Goal: Navigation & Orientation: Find specific page/section

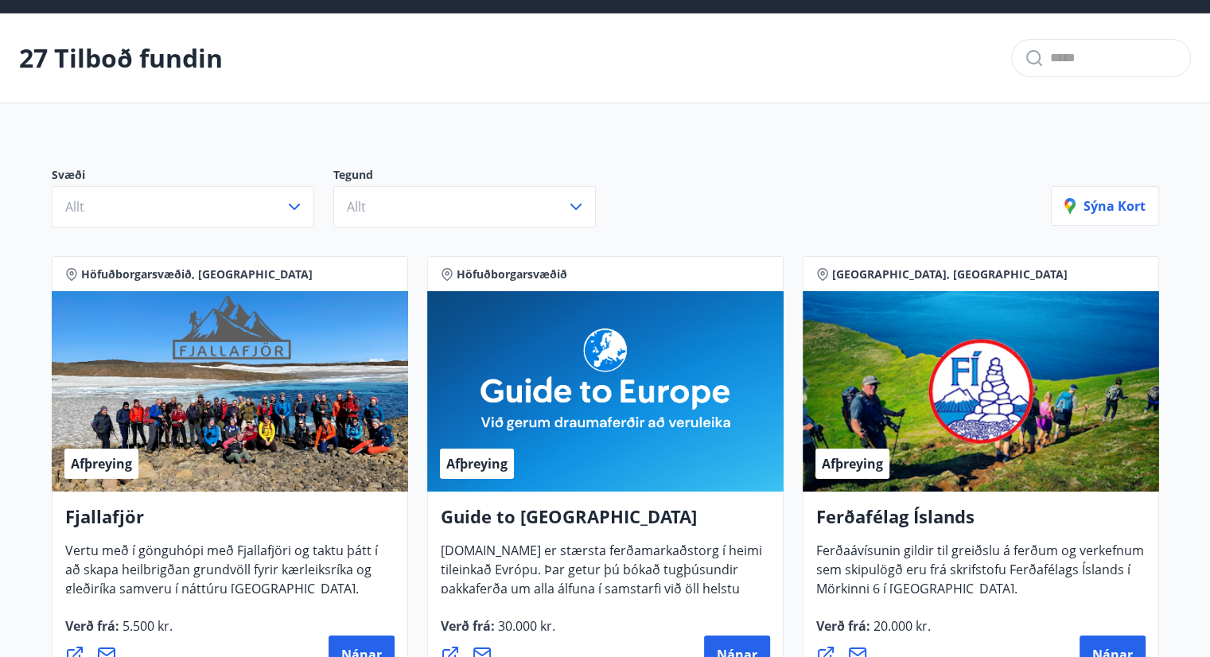
scroll to position [51, 0]
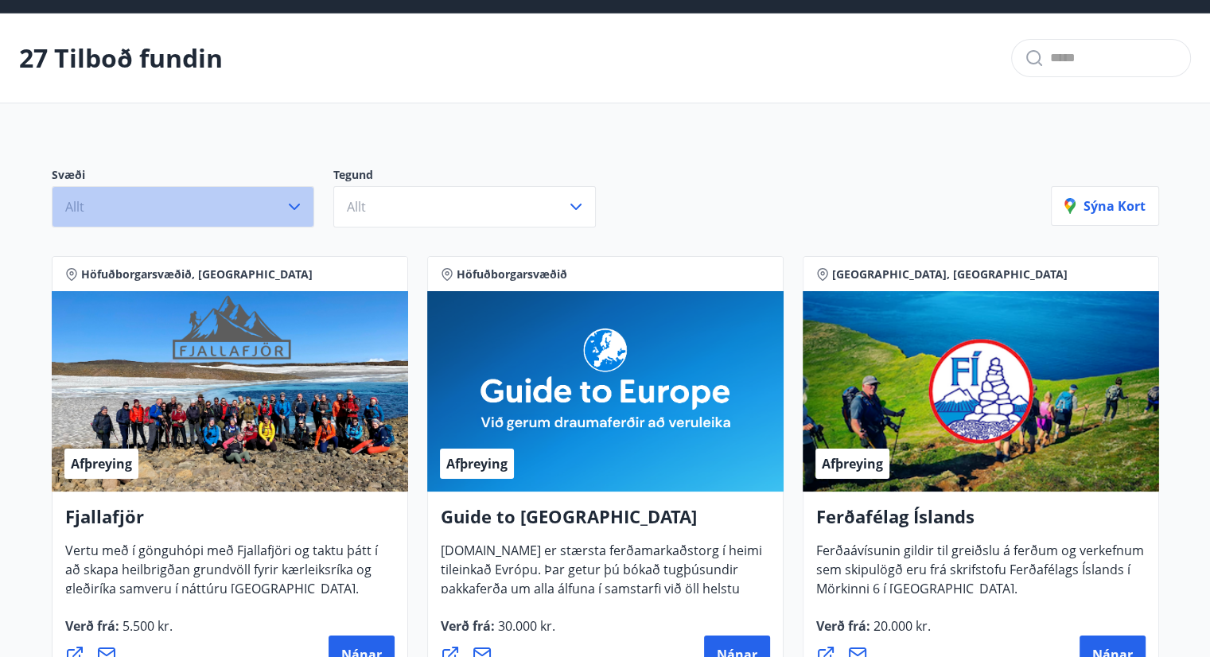
click at [259, 215] on button "Allt" at bounding box center [183, 206] width 263 height 41
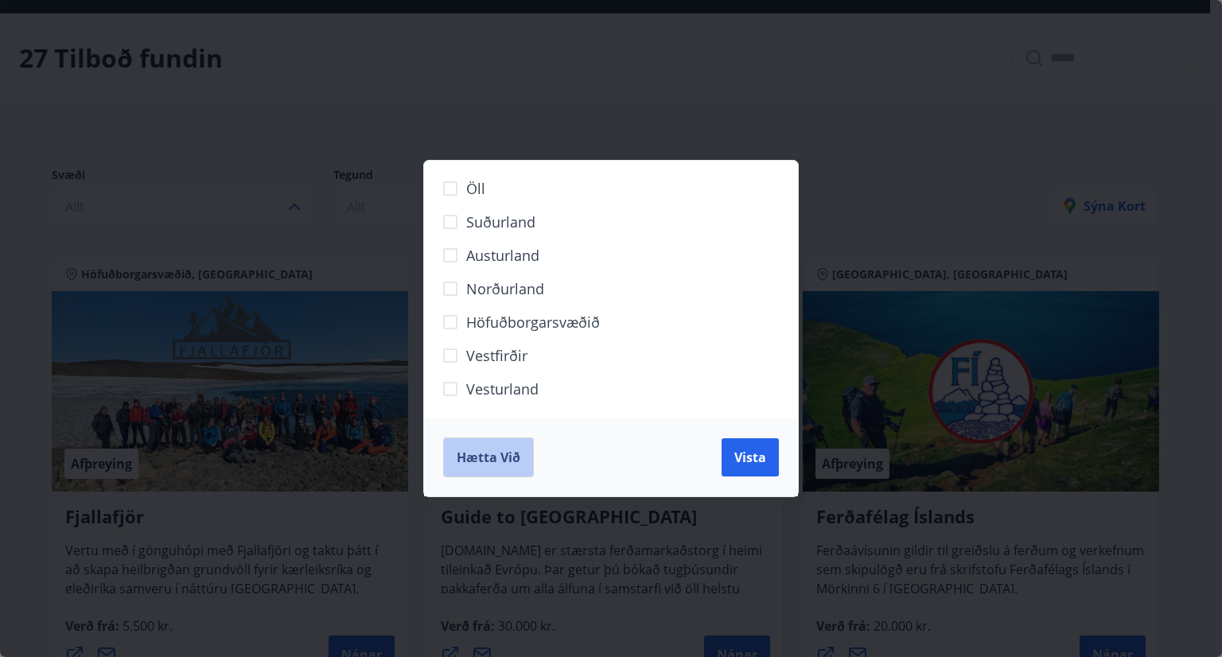
click at [505, 465] on button "Hætta við" at bounding box center [488, 458] width 91 height 40
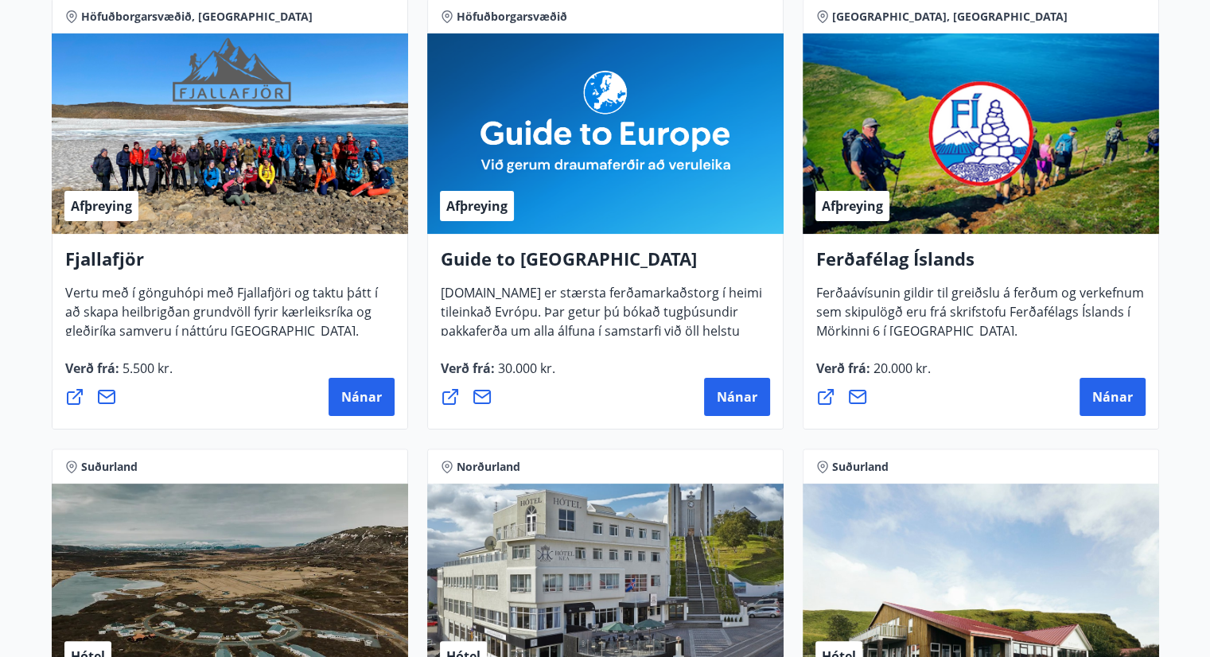
scroll to position [0, 0]
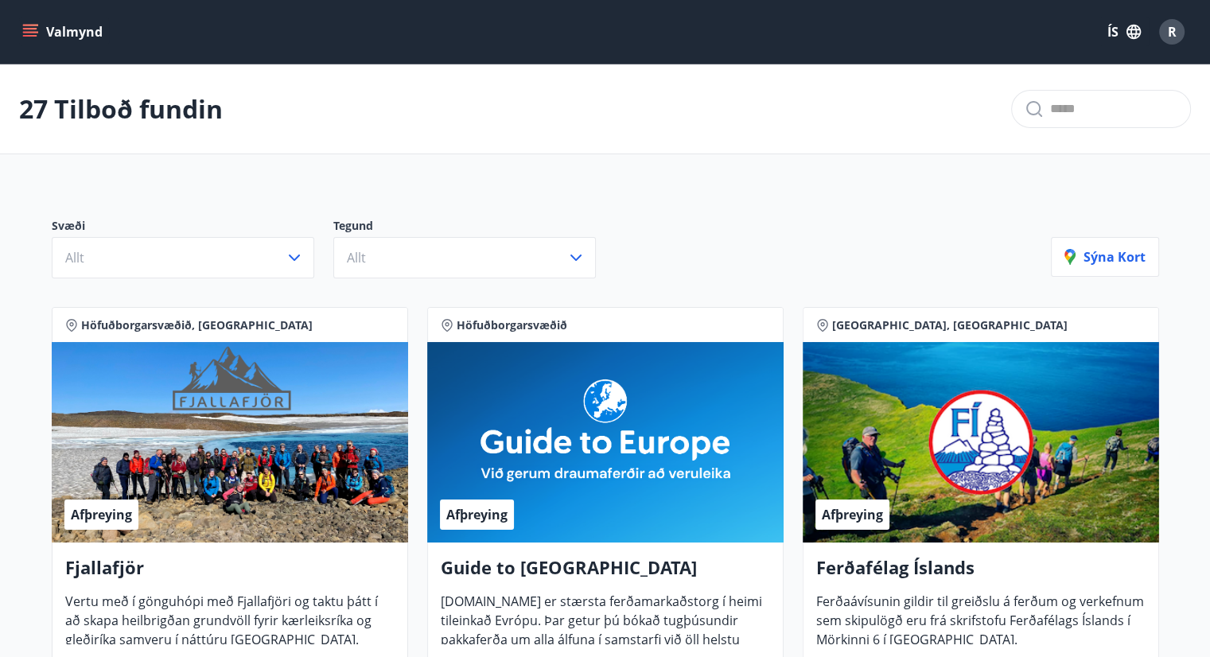
click at [67, 29] on button "Valmynd" at bounding box center [64, 32] width 90 height 29
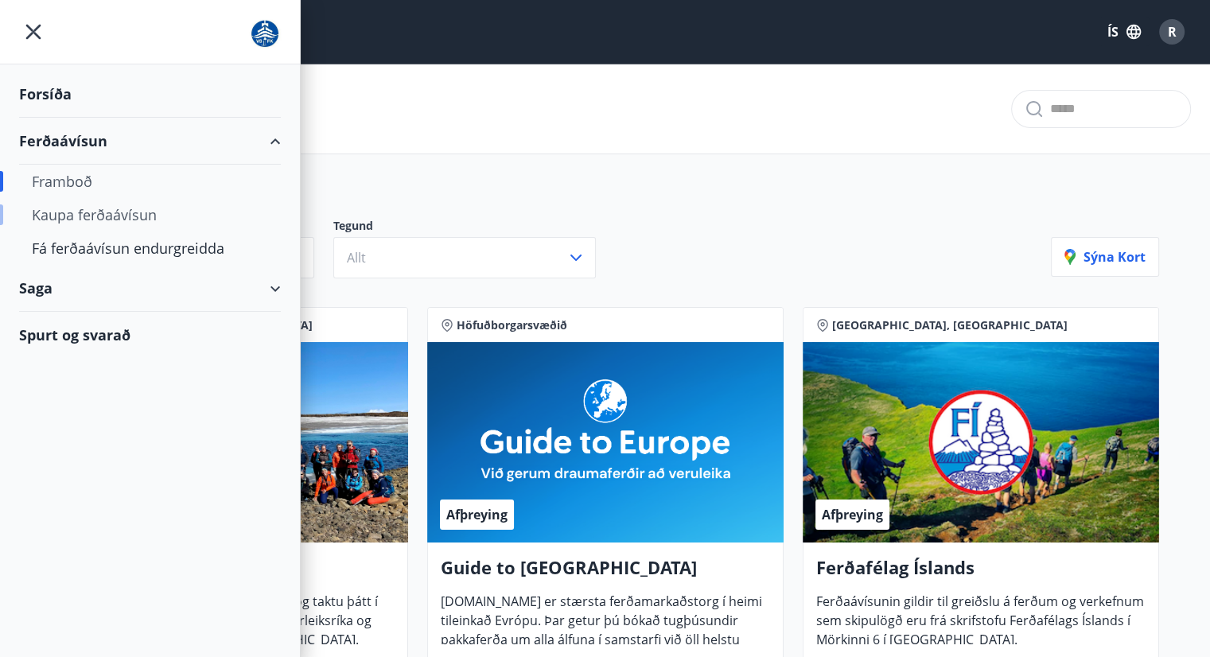
click at [95, 212] on div "Kaupa ferðaávísun" at bounding box center [150, 214] width 236 height 33
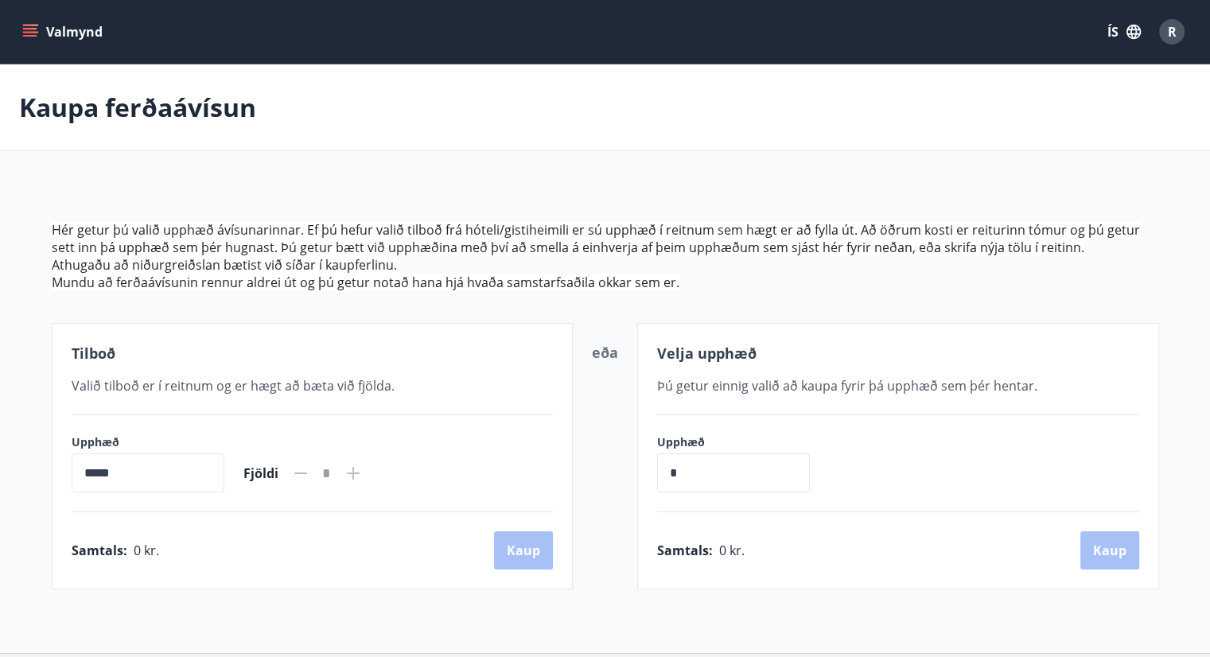
click at [162, 476] on input "*****" at bounding box center [148, 473] width 153 height 39
click at [27, 37] on icon "menu" at bounding box center [30, 32] width 16 height 16
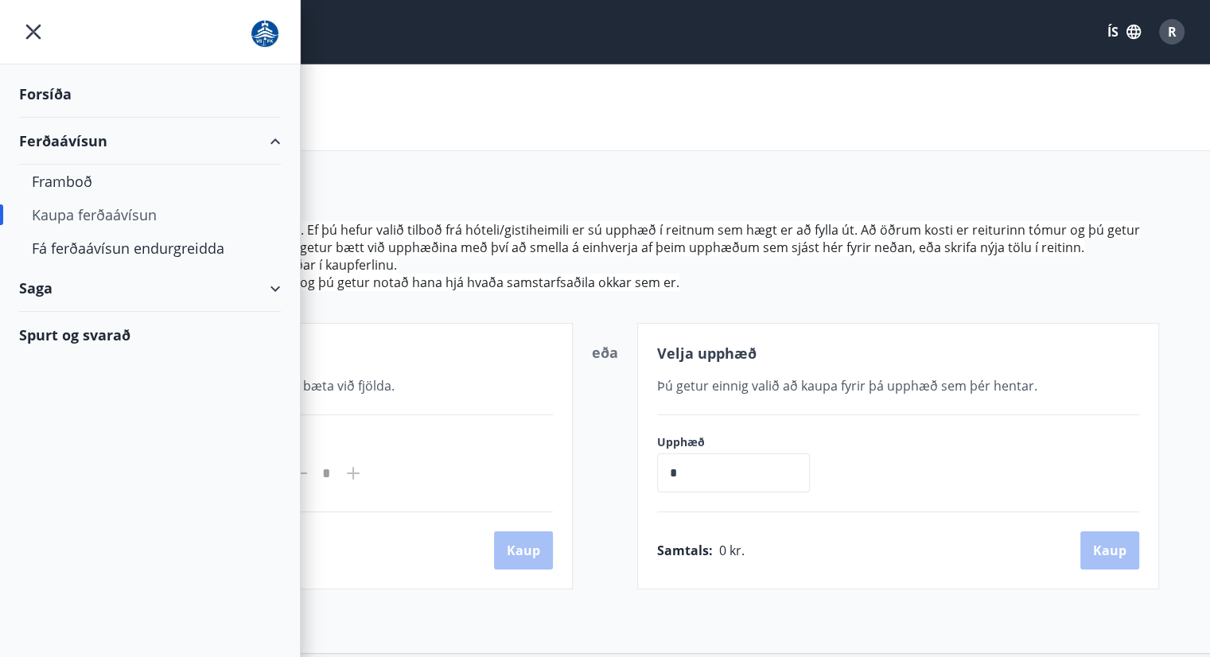
click at [95, 338] on div "Spurt og svarað" at bounding box center [150, 335] width 262 height 46
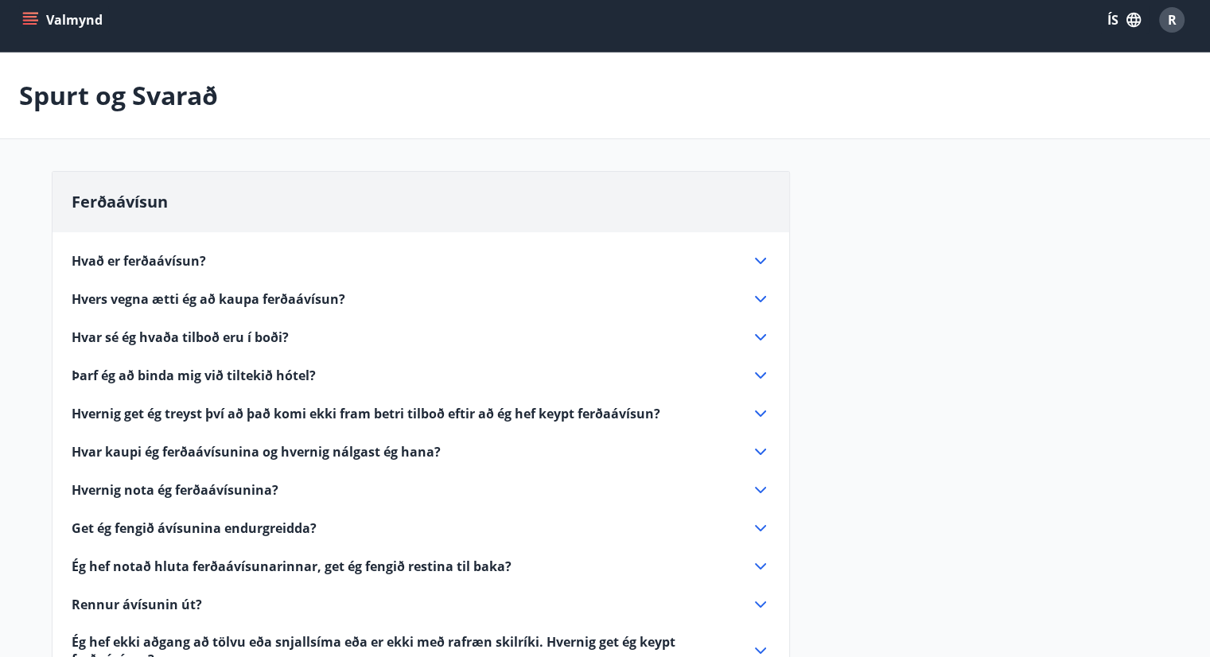
scroll to position [13, 0]
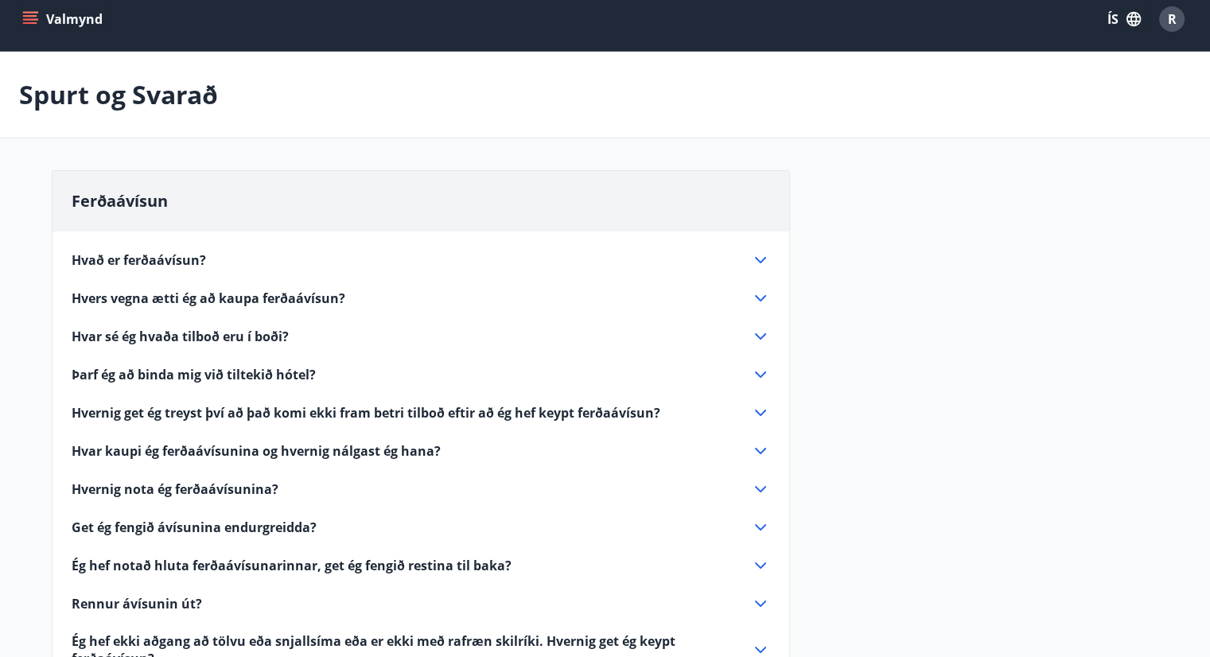
click at [759, 255] on icon at bounding box center [760, 260] width 19 height 19
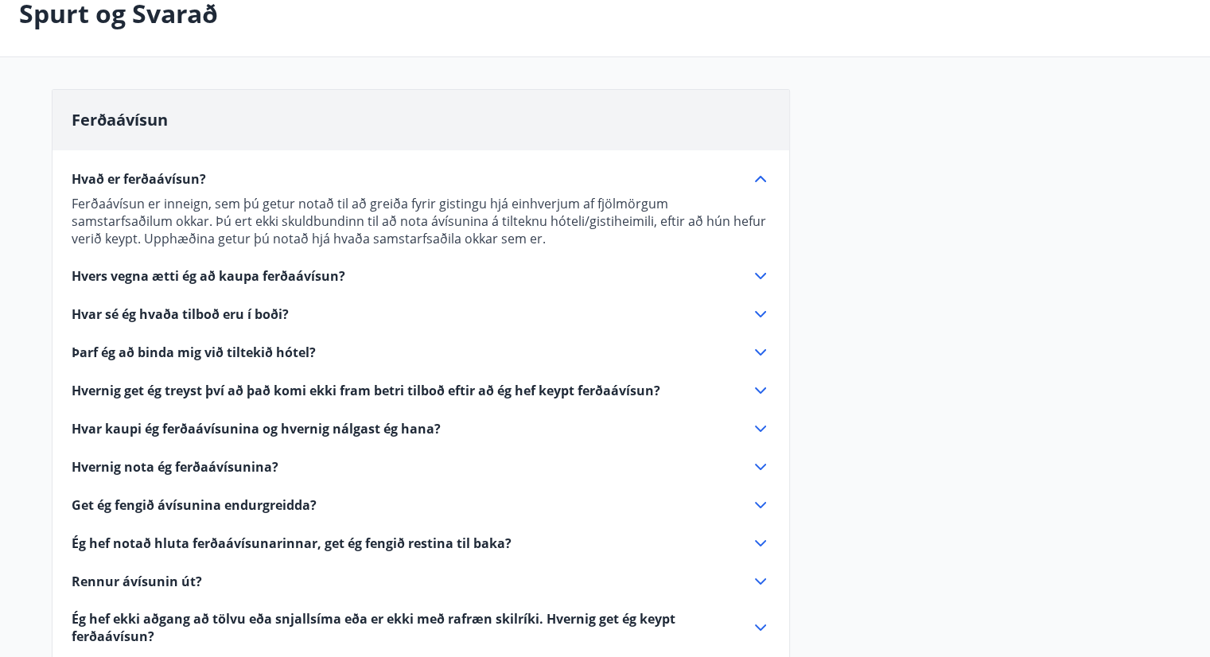
scroll to position [0, 0]
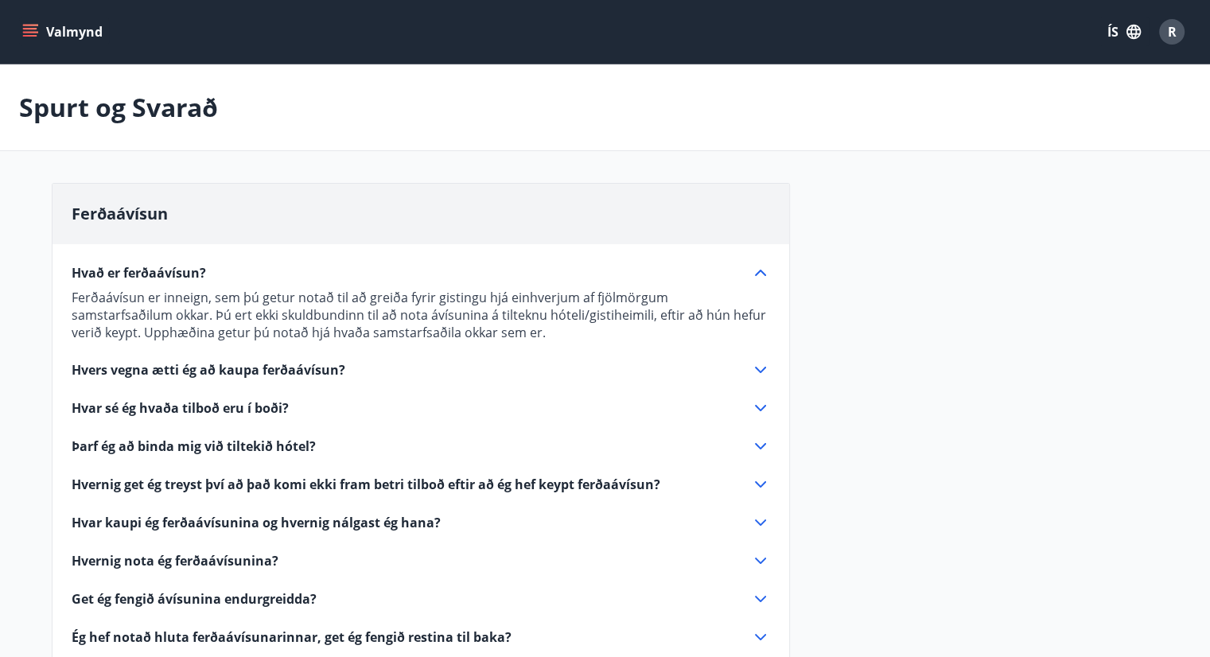
click at [45, 39] on button "Valmynd" at bounding box center [64, 32] width 90 height 29
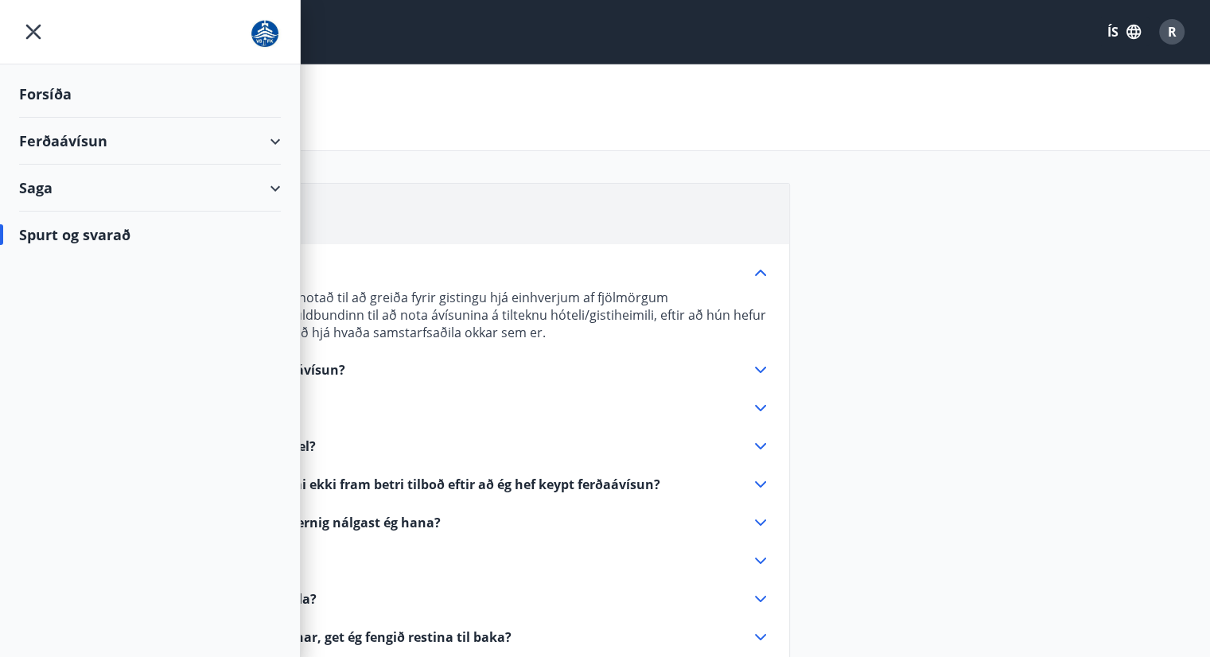
click at [40, 82] on div "Forsíða" at bounding box center [150, 94] width 262 height 47
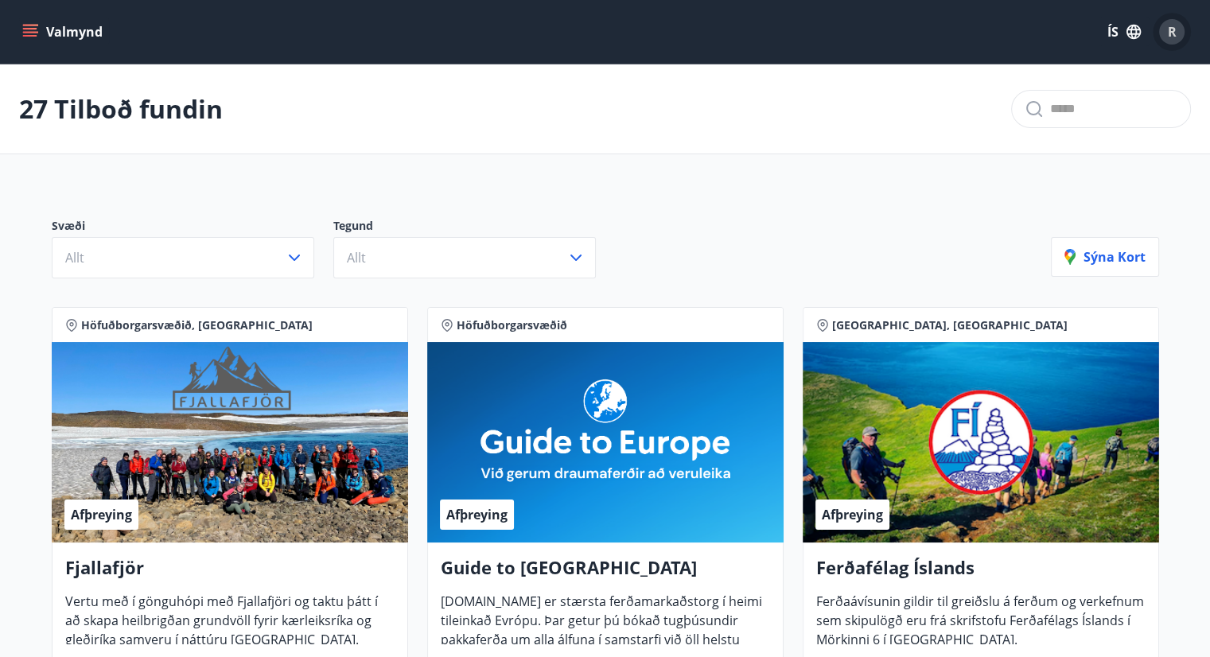
click at [1177, 23] on div "R" at bounding box center [1171, 31] width 25 height 25
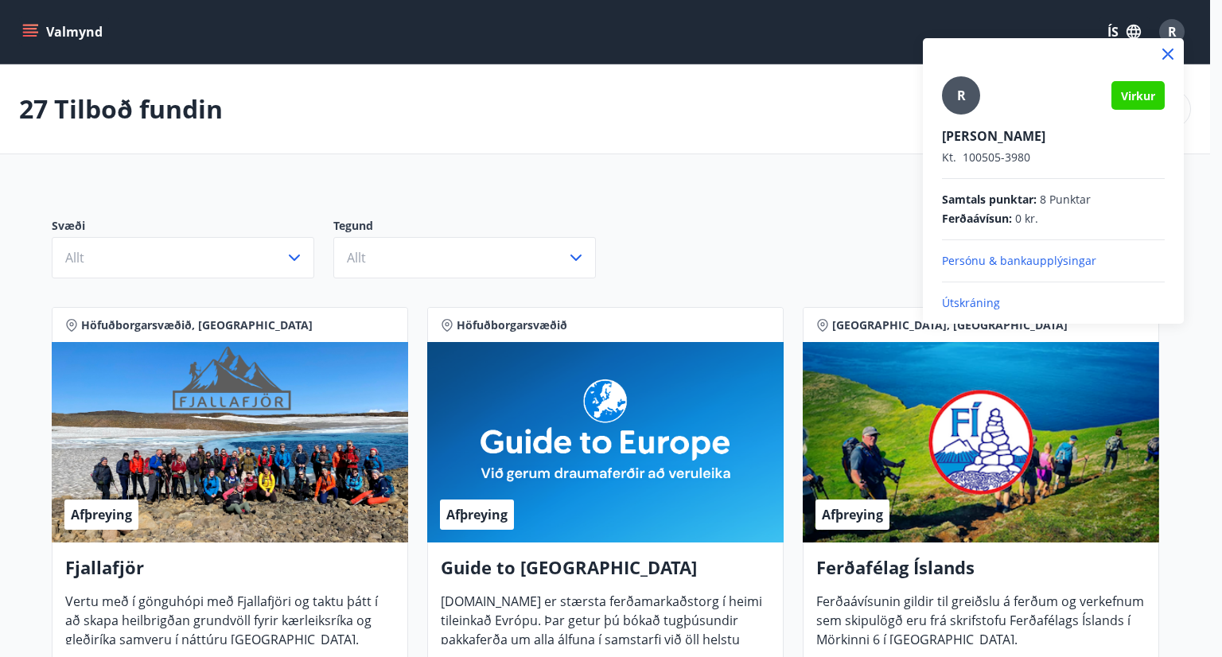
click at [1177, 22] on div at bounding box center [611, 328] width 1222 height 657
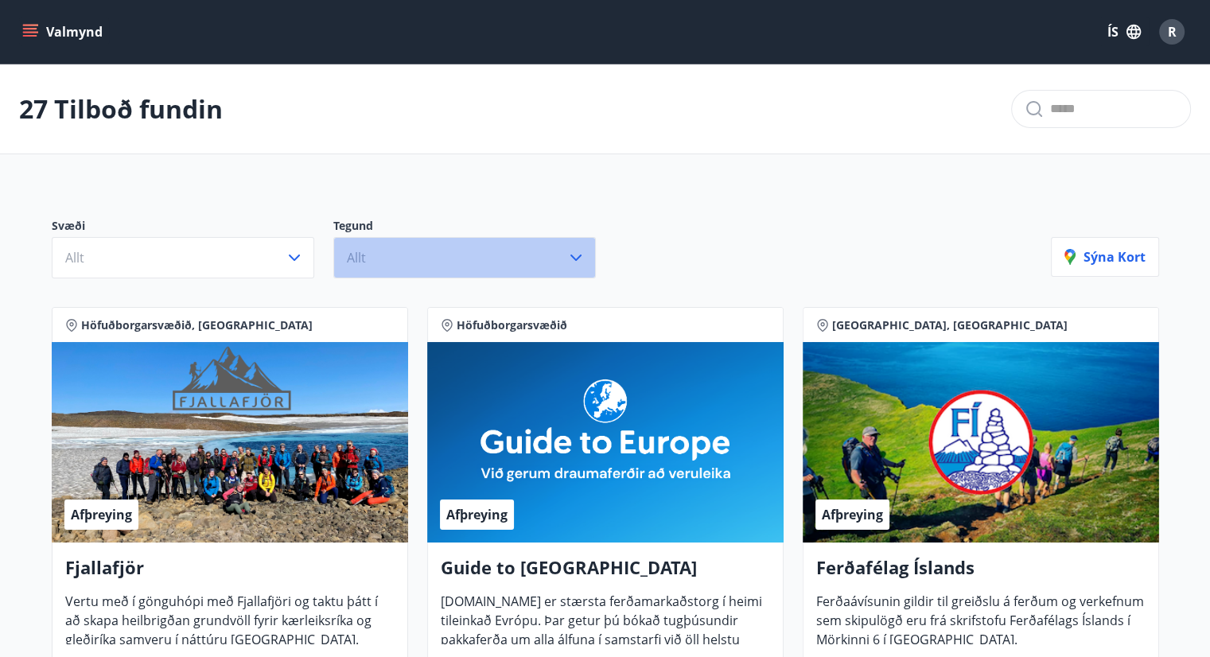
click at [517, 252] on button "Allt" at bounding box center [464, 257] width 263 height 41
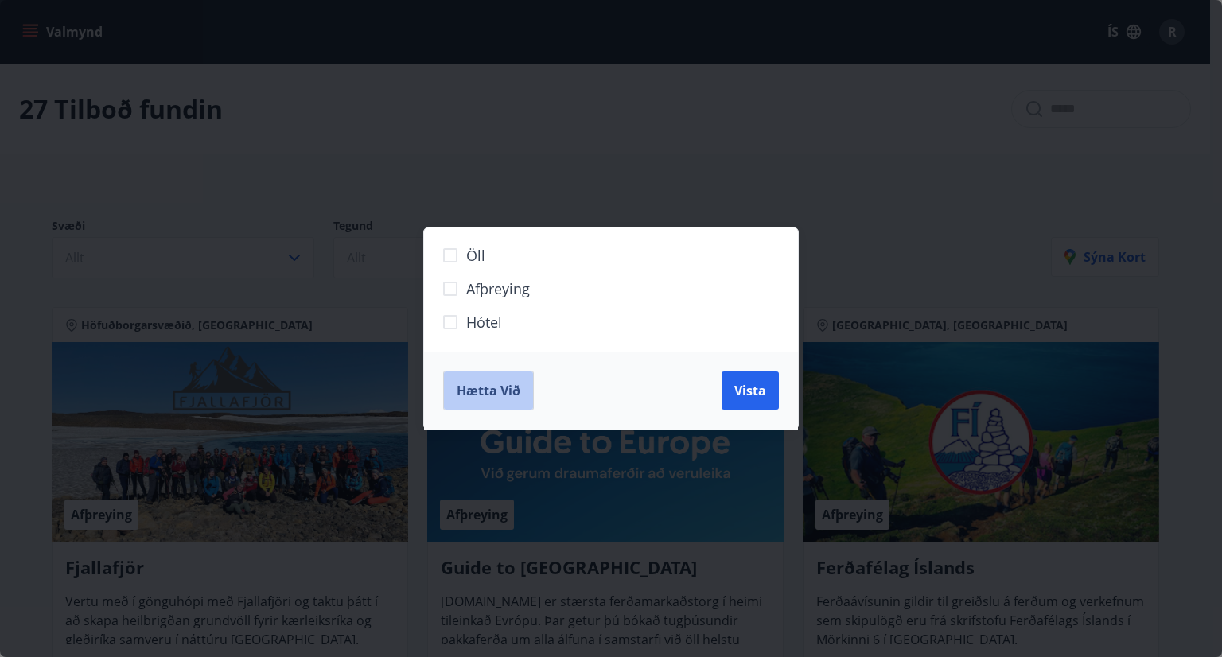
click at [481, 391] on span "Hætta við" at bounding box center [489, 391] width 64 height 18
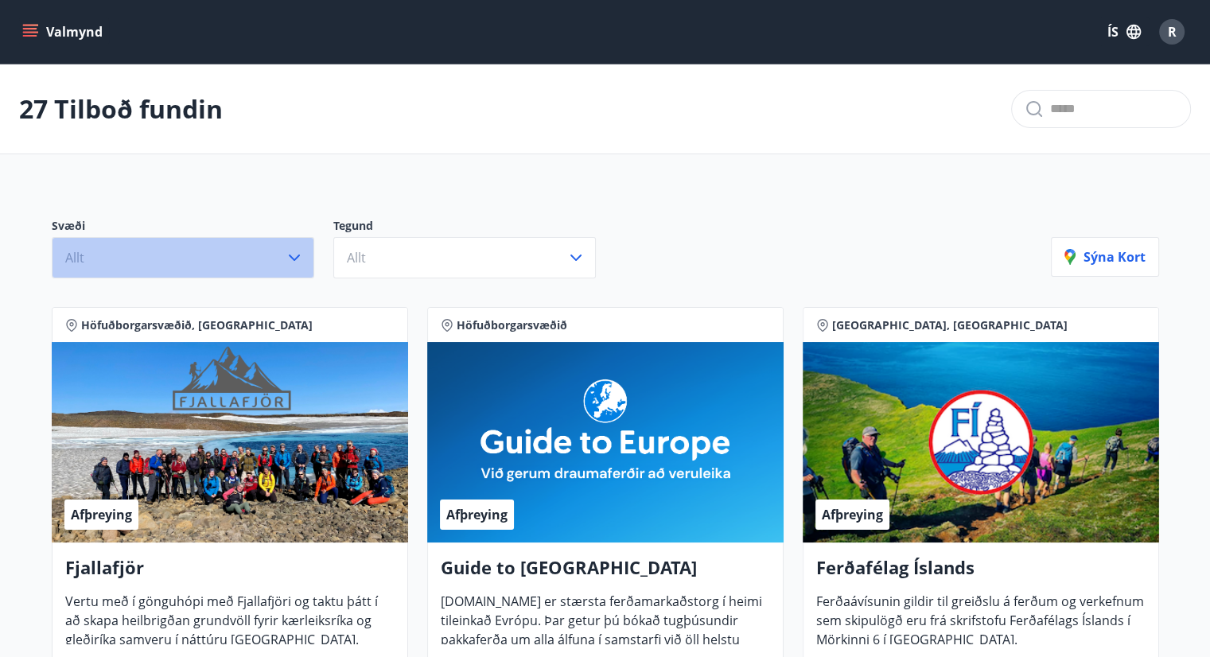
click at [290, 250] on icon "button" at bounding box center [294, 257] width 19 height 19
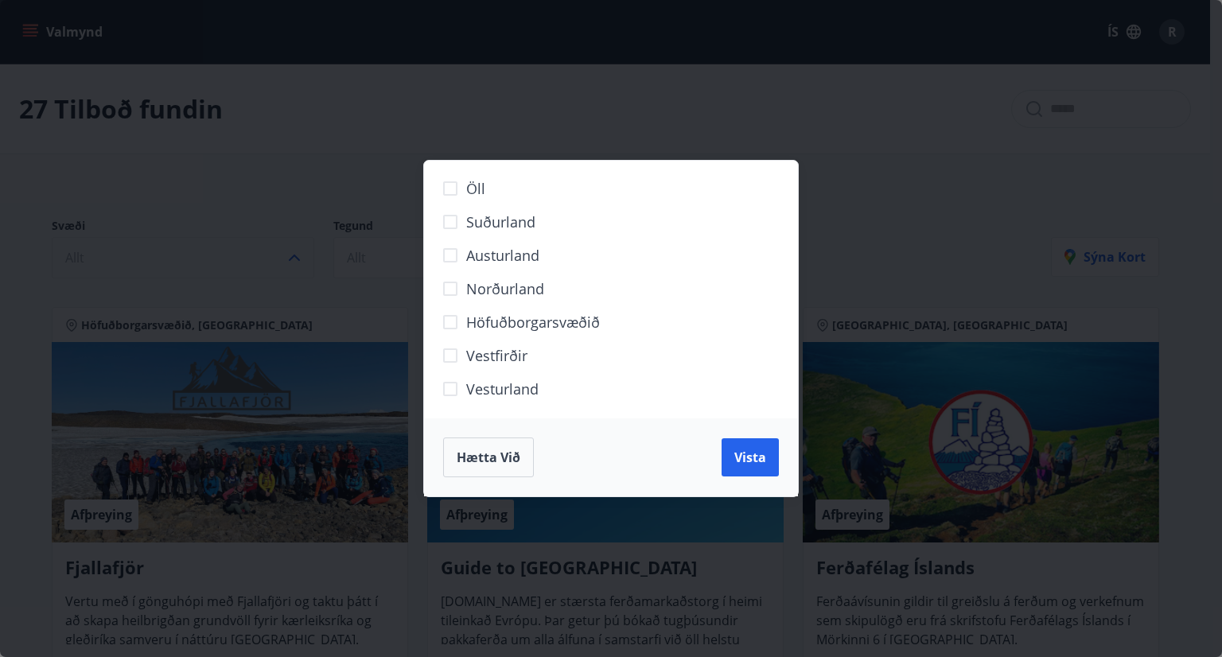
click at [485, 463] on span "Hætta við" at bounding box center [489, 458] width 64 height 18
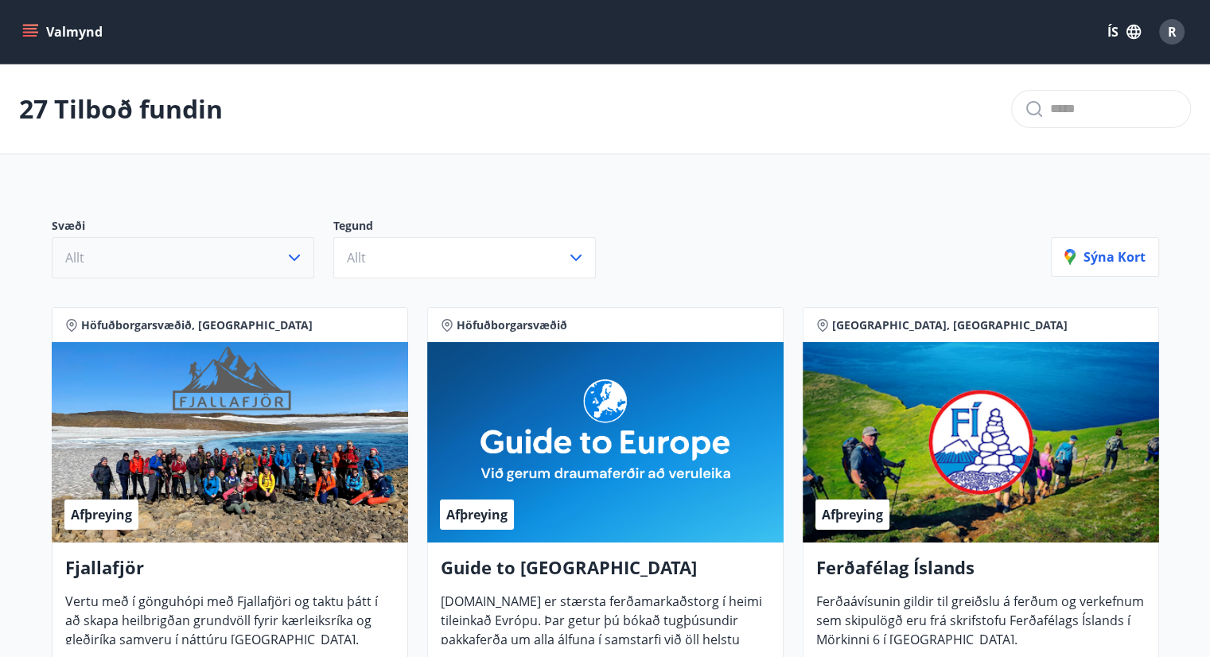
click at [44, 39] on button "Valmynd" at bounding box center [64, 32] width 90 height 29
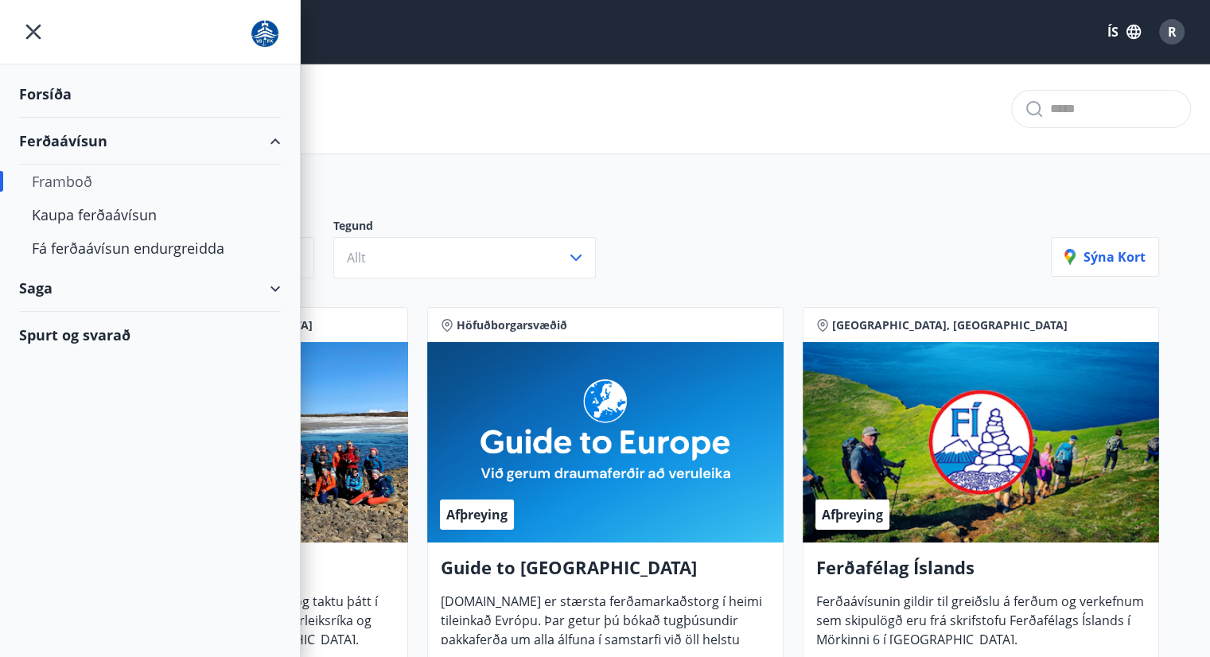
click at [44, 289] on div "Saga" at bounding box center [150, 288] width 262 height 47
click at [95, 325] on div "Ferðaávísun" at bounding box center [150, 328] width 236 height 33
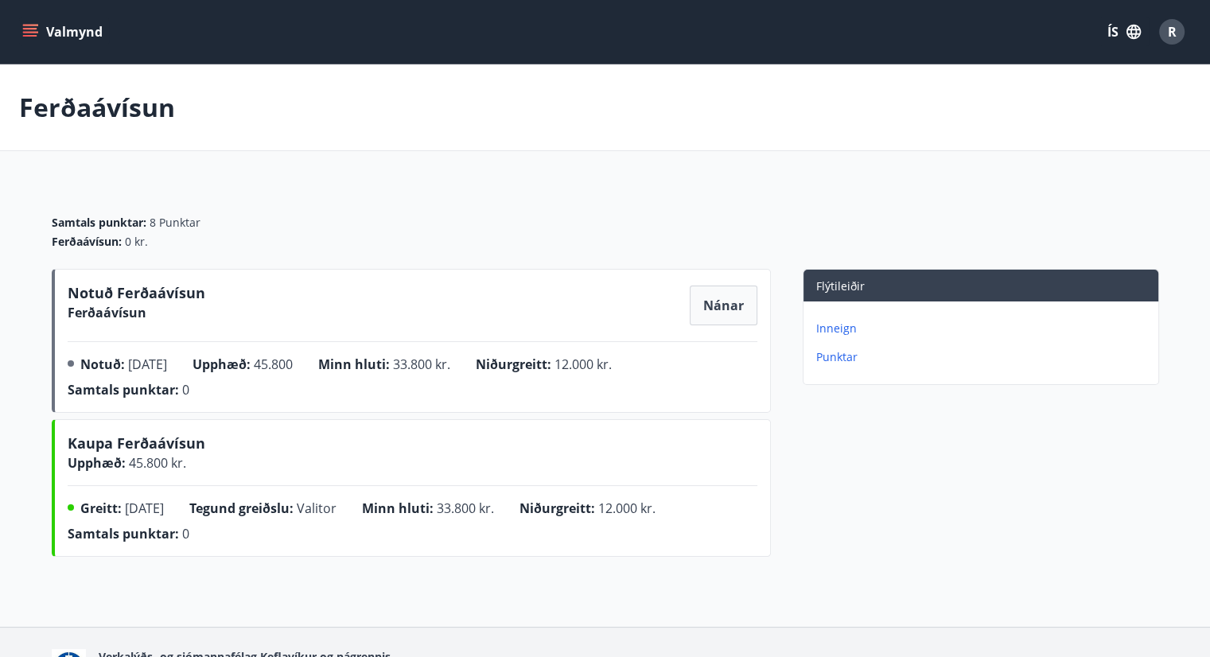
click at [41, 41] on button "Valmynd" at bounding box center [64, 32] width 90 height 29
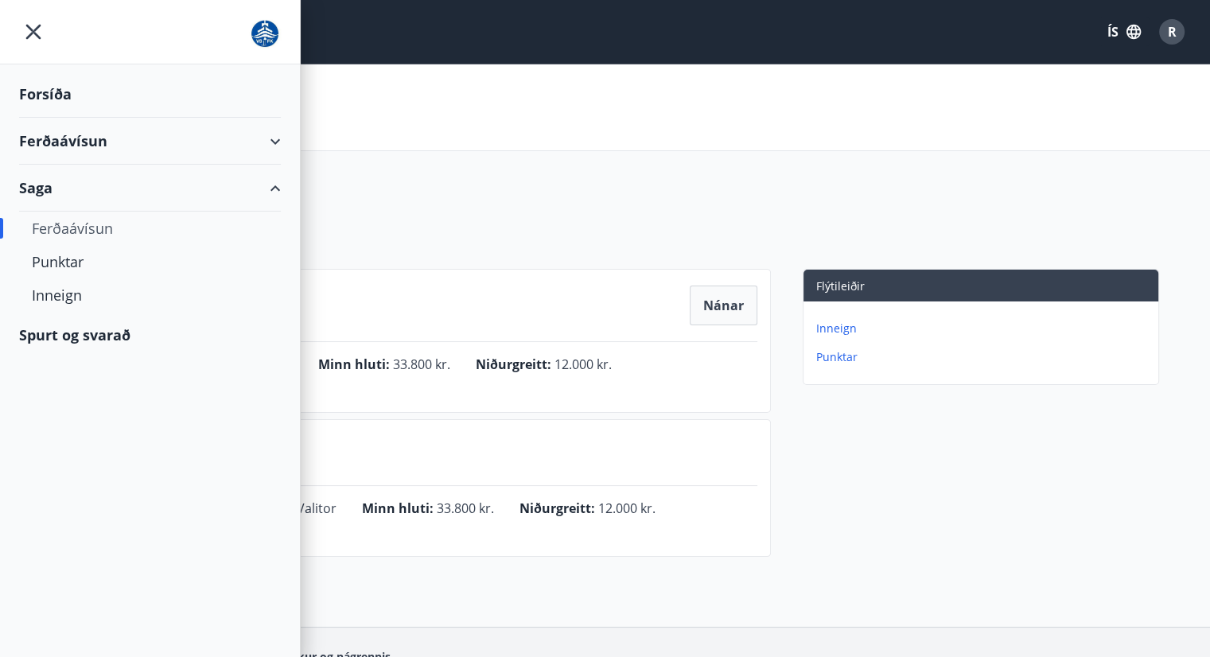
click at [111, 129] on div "Ferðaávísun" at bounding box center [150, 141] width 262 height 47
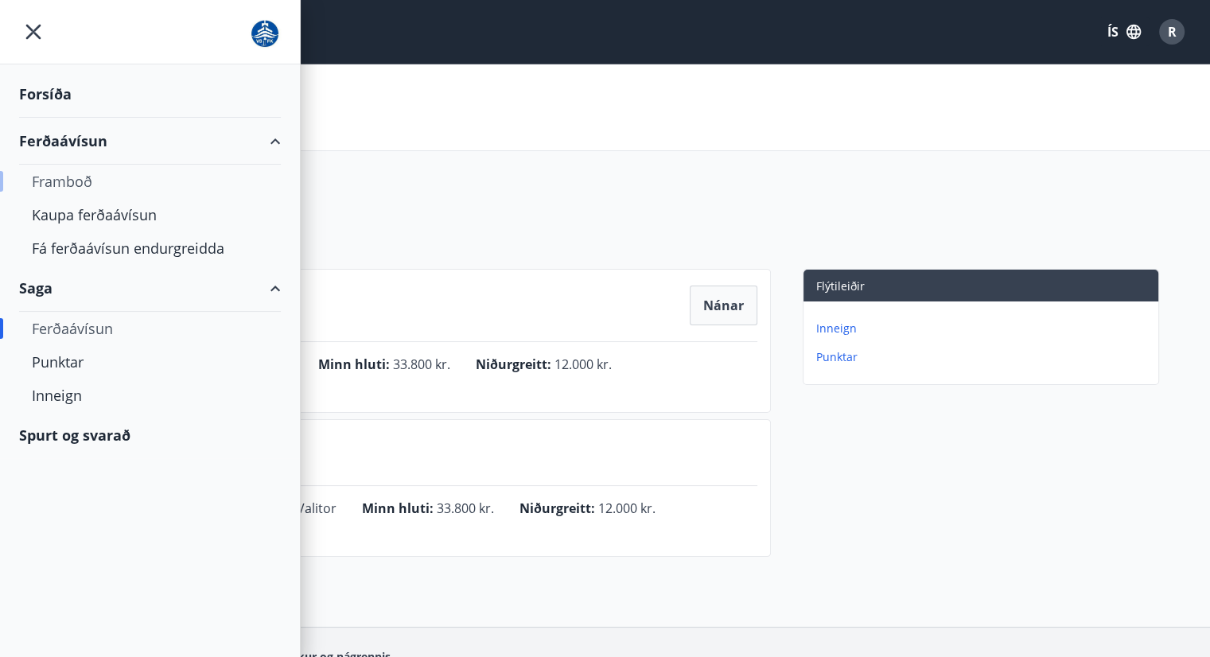
click at [70, 177] on div "Framboð" at bounding box center [150, 181] width 236 height 33
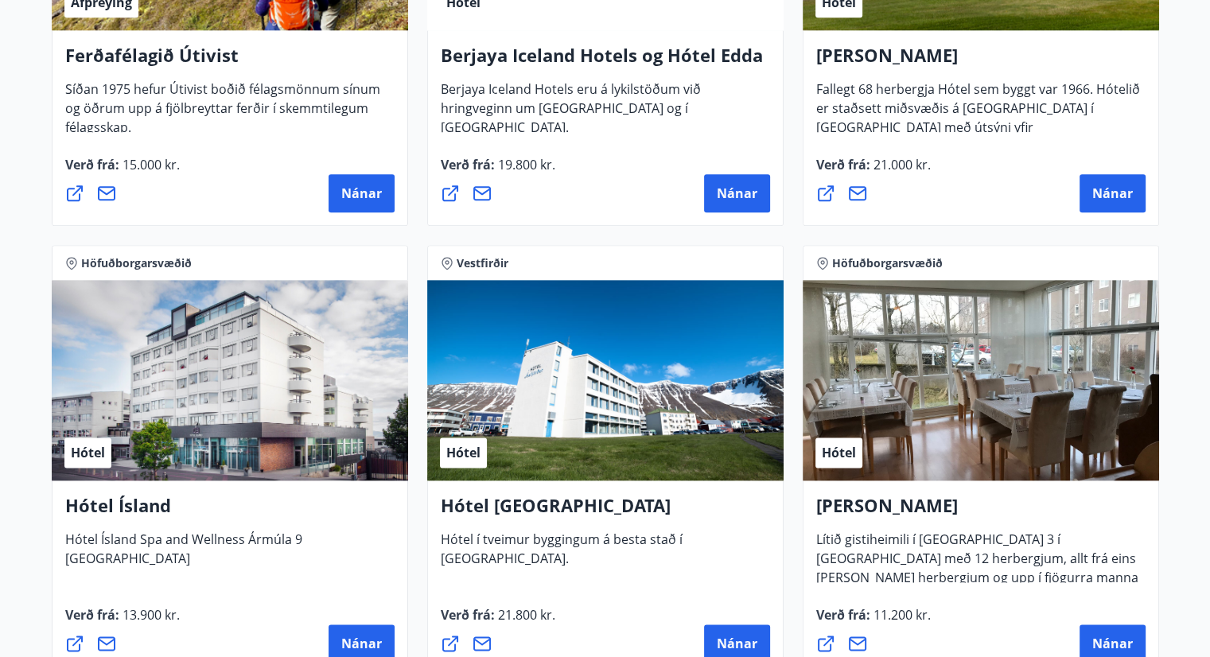
scroll to position [1672, 0]
